Goal: Find specific page/section: Find specific page/section

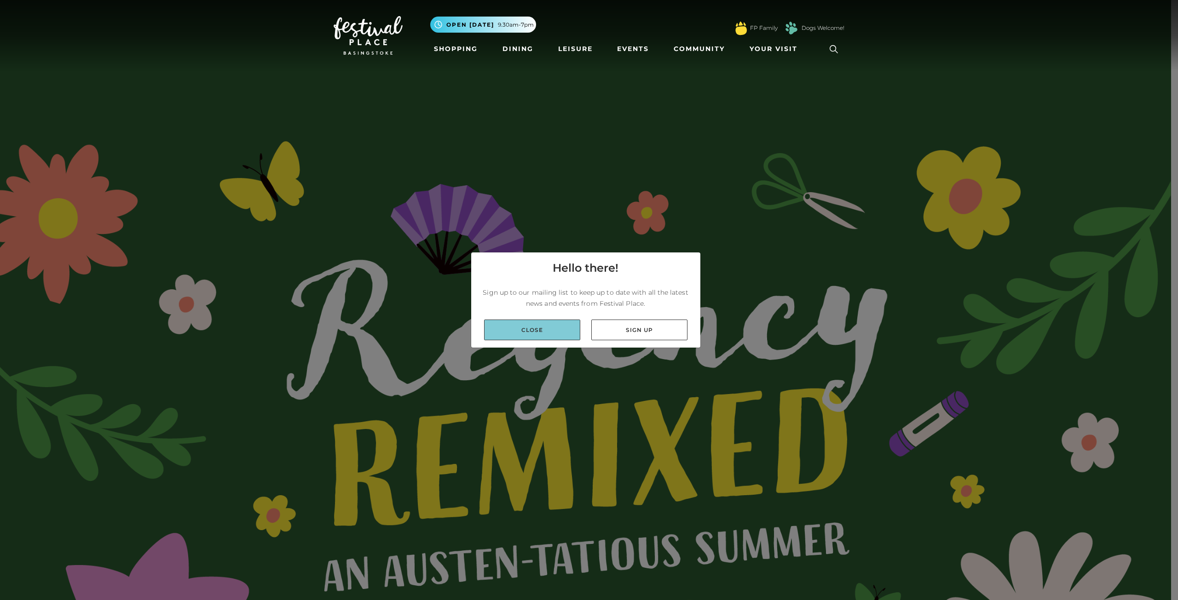
click at [515, 326] on link "Close" at bounding box center [532, 330] width 96 height 21
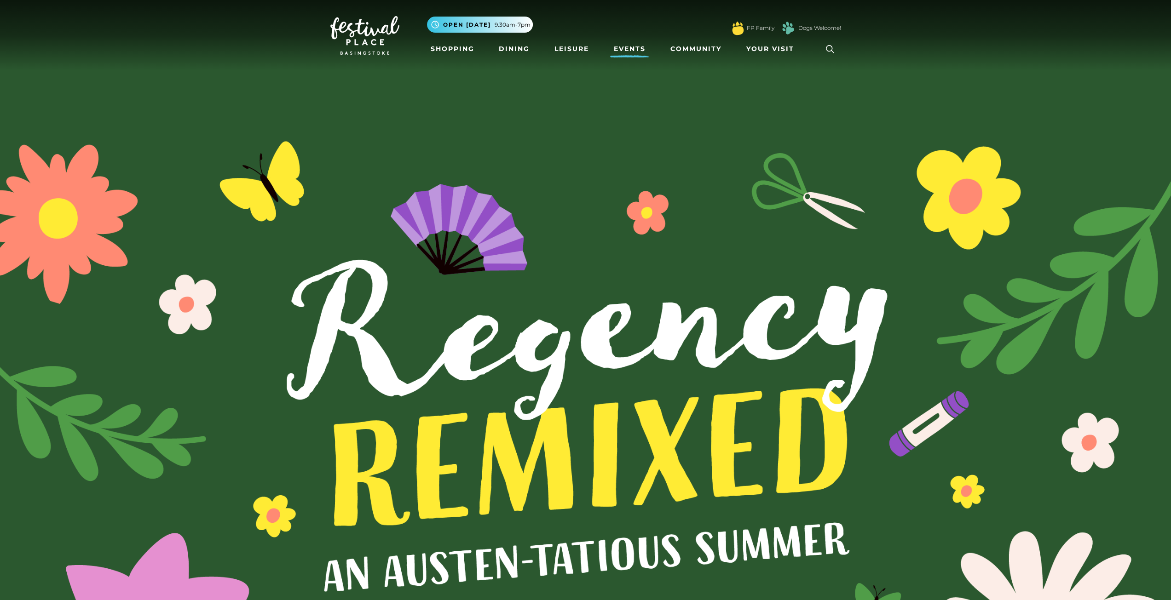
click at [631, 52] on link "Events" at bounding box center [629, 48] width 39 height 17
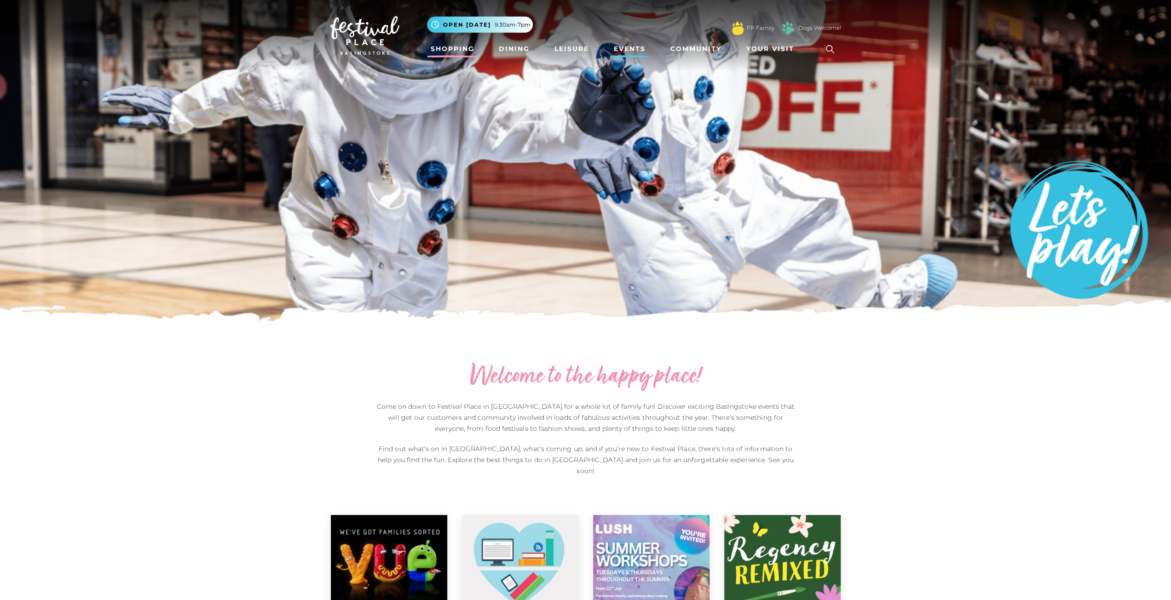
click at [449, 48] on link "Shopping" at bounding box center [452, 48] width 51 height 17
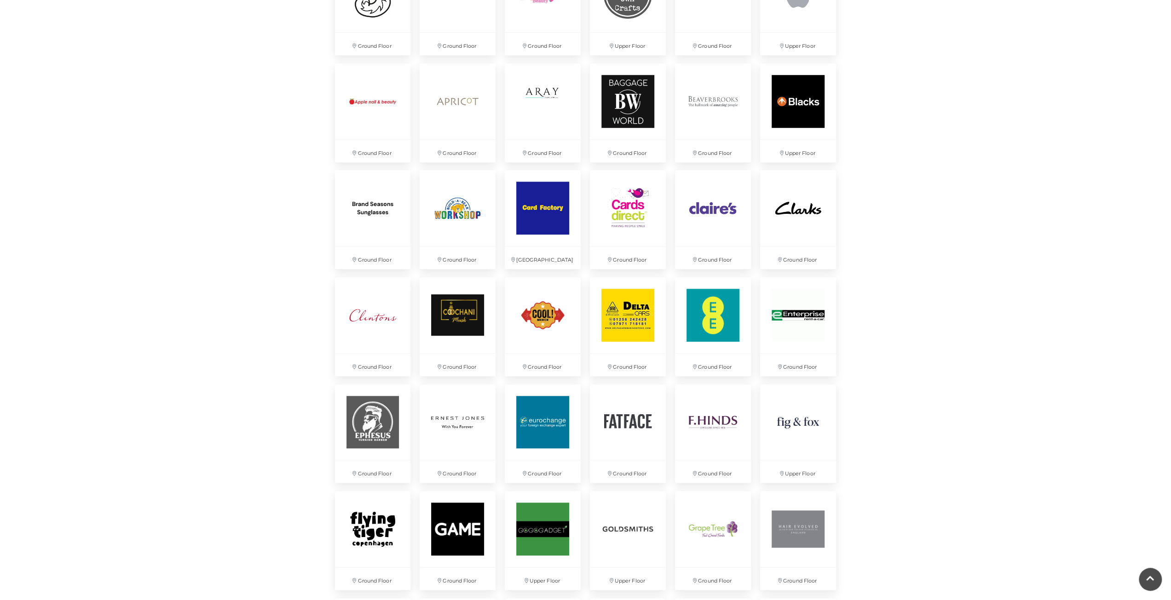
scroll to position [736, 0]
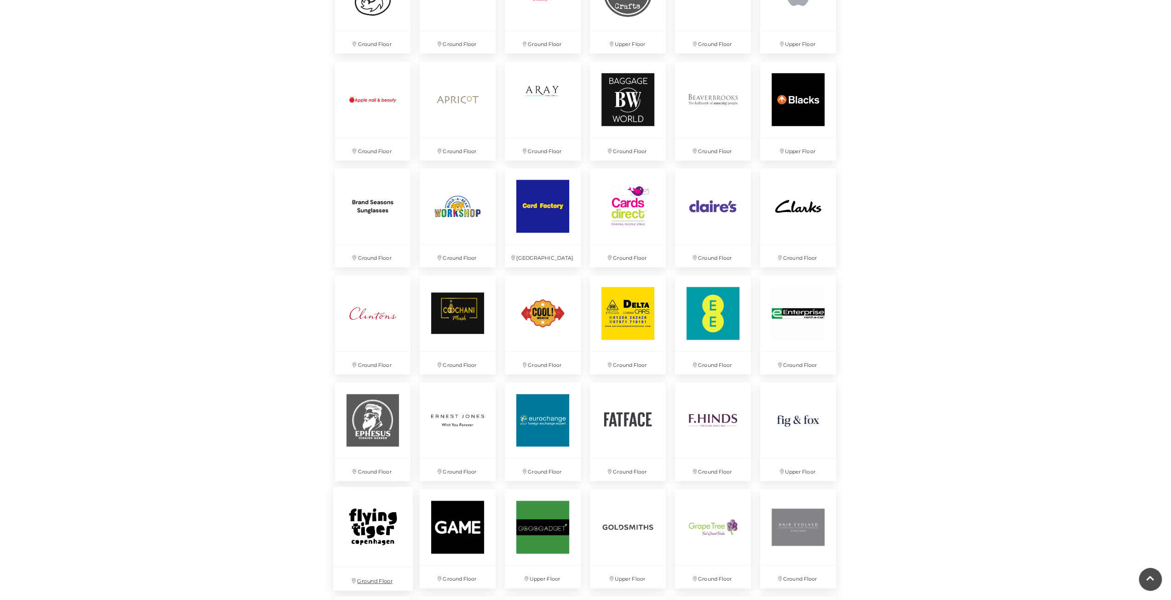
click at [355, 531] on img at bounding box center [373, 527] width 80 height 80
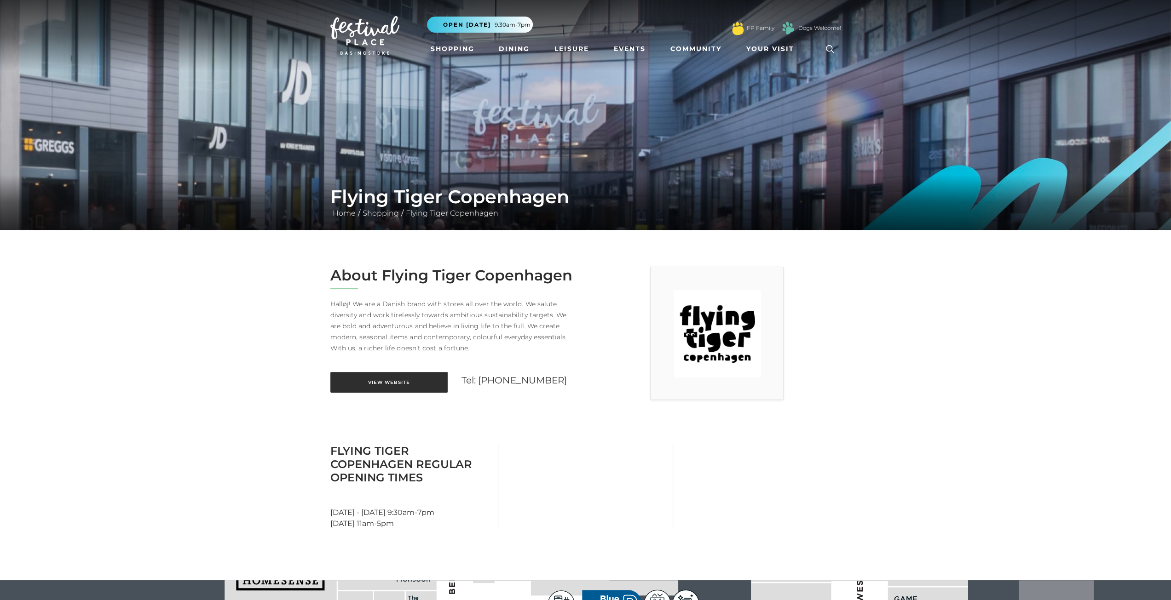
click at [375, 382] on link "View Website" at bounding box center [388, 382] width 117 height 21
